Goal: Check status: Check status

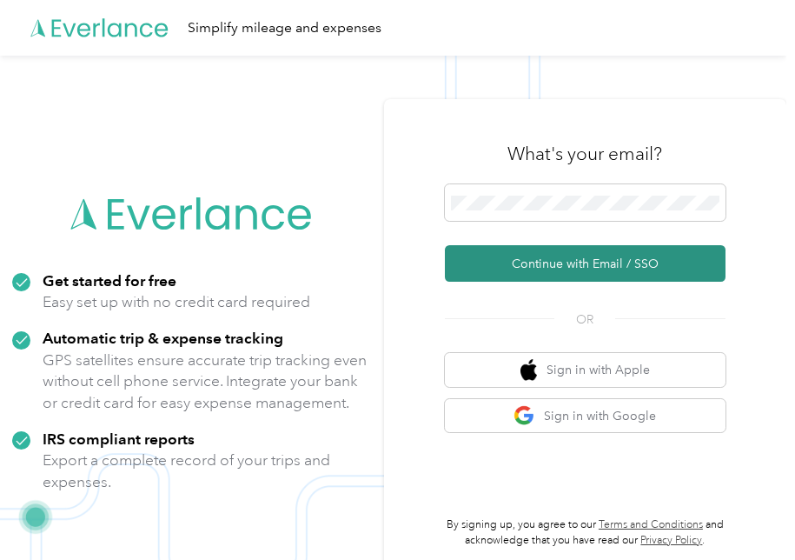
click at [607, 266] on button "Continue with Email / SSO" at bounding box center [585, 263] width 281 height 37
click at [595, 274] on button "Continue with Email / SSO" at bounding box center [585, 263] width 281 height 37
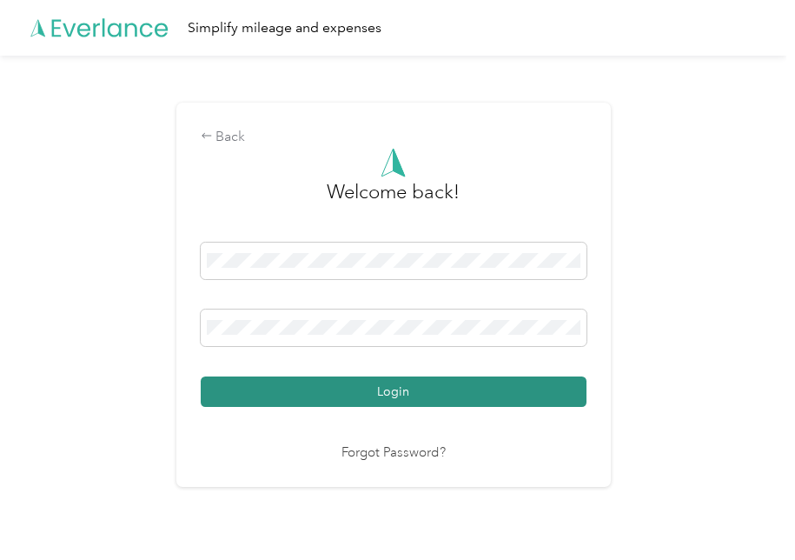
click at [493, 392] on button "Login" at bounding box center [394, 391] width 386 height 30
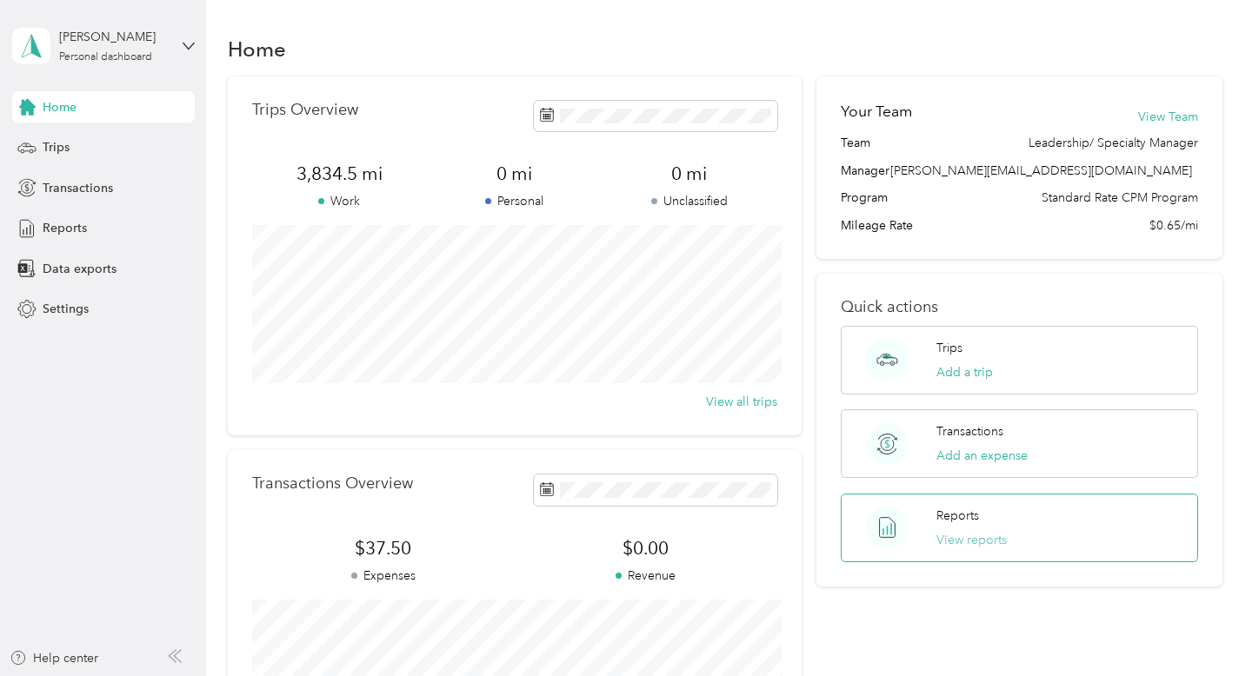
click at [795, 537] on button "View reports" at bounding box center [971, 540] width 70 height 18
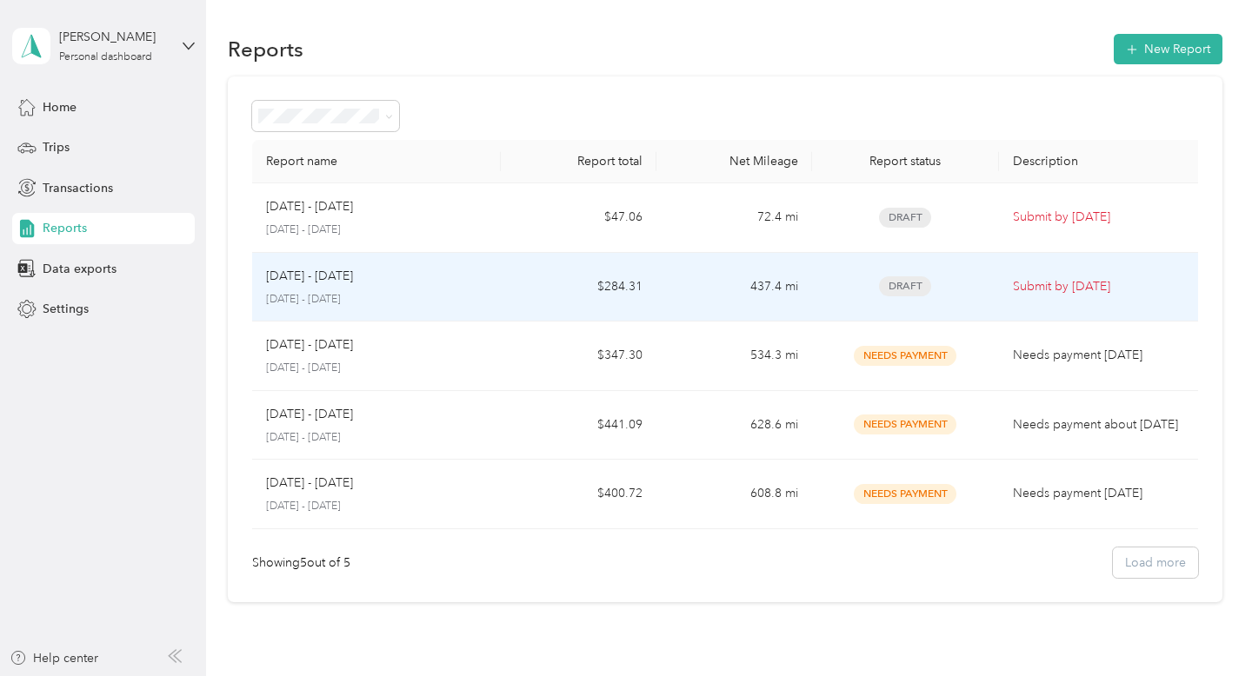
click at [442, 294] on p "August 1 - 31, 2025" at bounding box center [376, 300] width 221 height 16
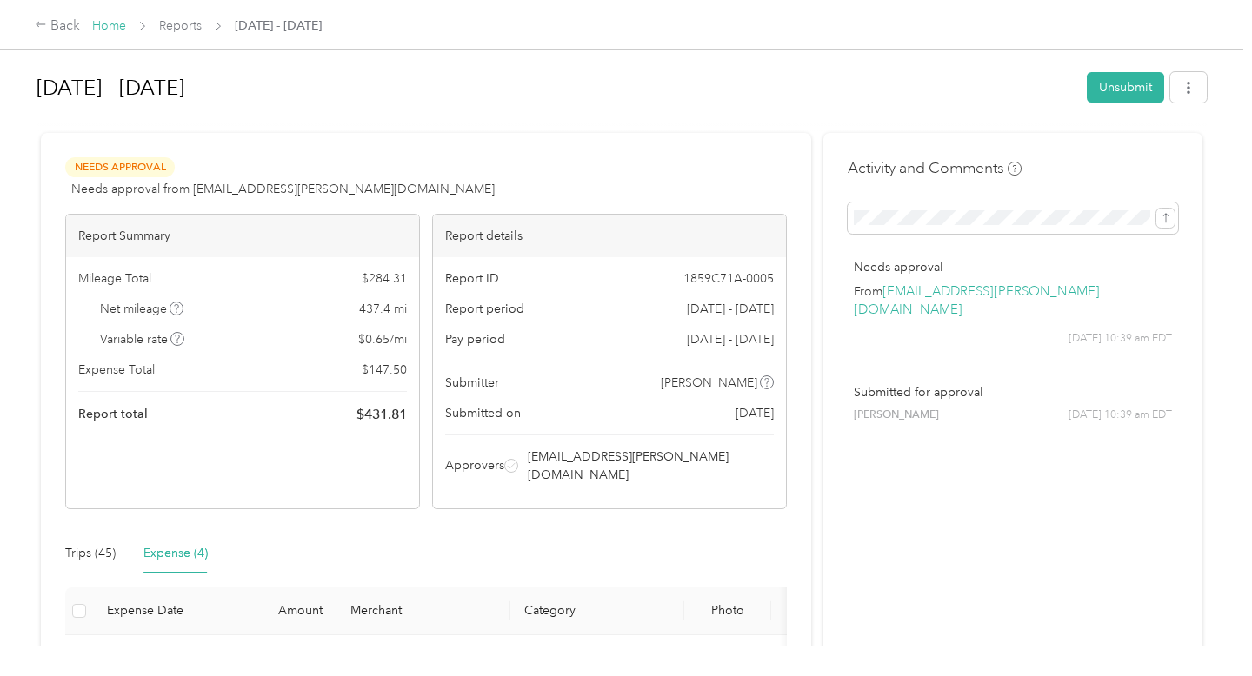
click at [110, 30] on link "Home" at bounding box center [109, 25] width 34 height 15
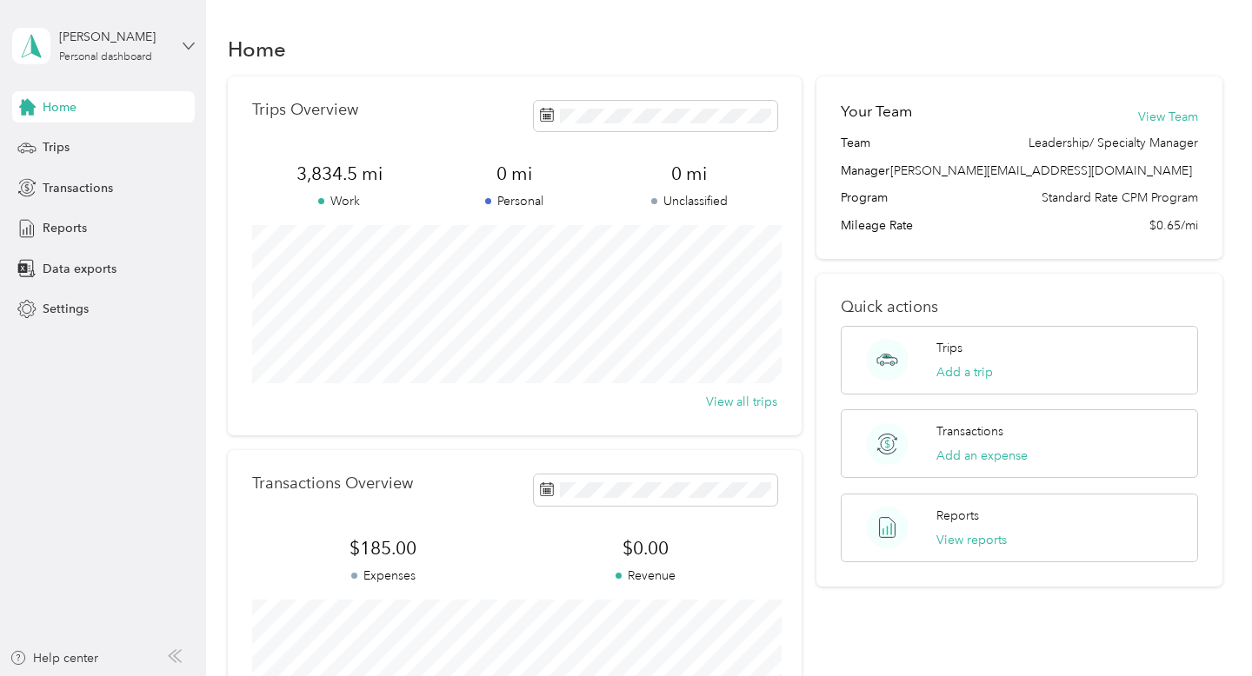
click at [187, 42] on icon at bounding box center [189, 46] width 12 height 12
click at [83, 137] on div "Log out" at bounding box center [60, 135] width 67 height 18
